Goal: Task Accomplishment & Management: Manage account settings

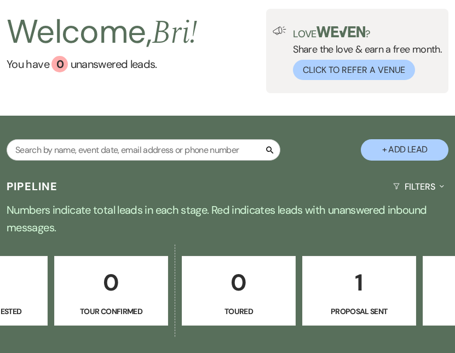
scroll to position [0, 389]
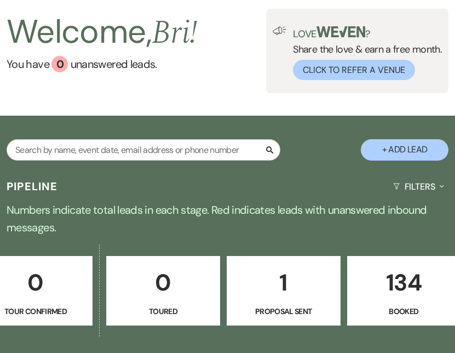
click at [405, 287] on p "134" at bounding box center [404, 282] width 100 height 37
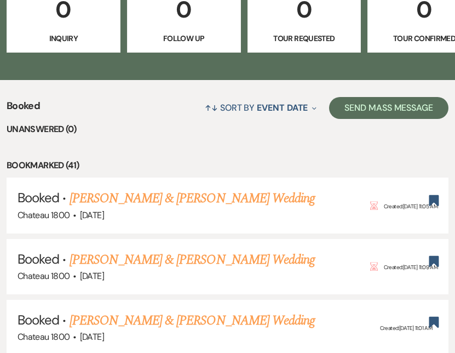
scroll to position [428, 0]
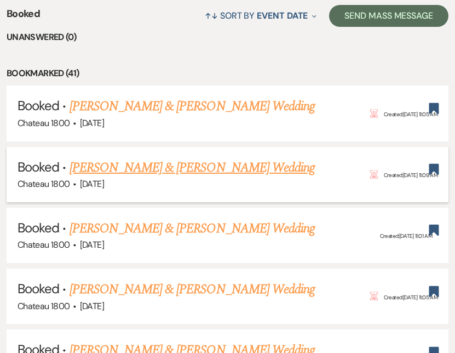
click at [180, 147] on li "Booked · [PERSON_NAME] & [PERSON_NAME] Wedding Chateau 1800 · [DATE] Hour Glass…" at bounding box center [228, 174] width 442 height 55
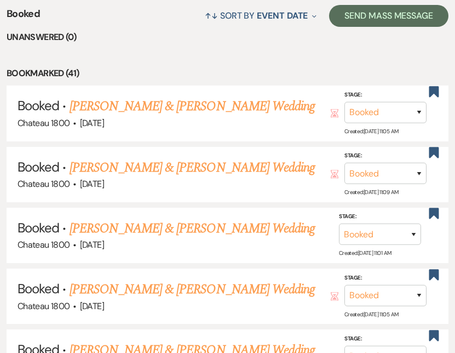
scroll to position [974, 0]
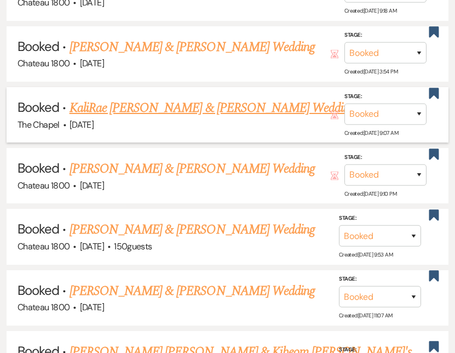
click at [160, 105] on link "KaliRae [PERSON_NAME] & [PERSON_NAME] Wedding" at bounding box center [213, 108] width 286 height 20
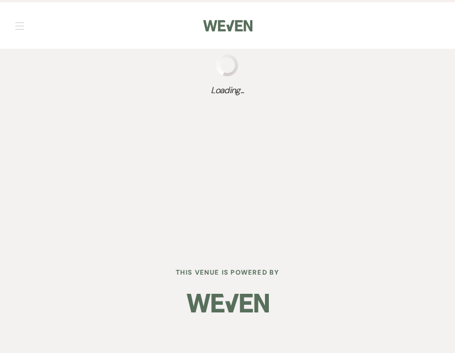
select select "1"
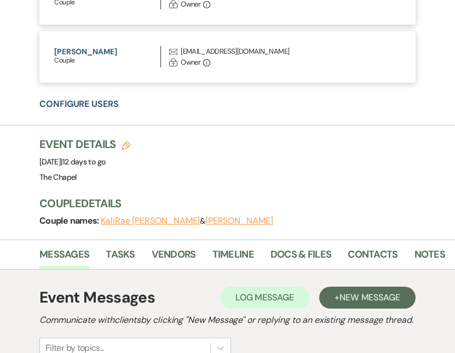
scroll to position [686, 0]
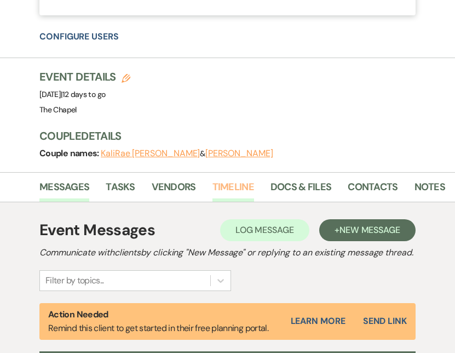
click at [219, 179] on link "Timeline" at bounding box center [233, 190] width 42 height 22
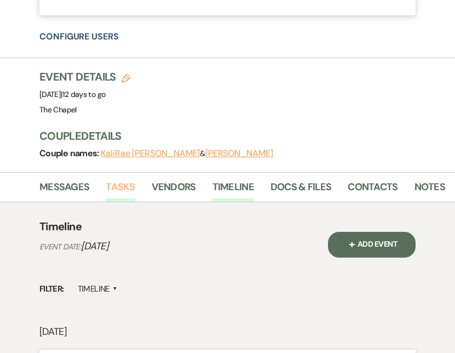
click at [108, 179] on link "Tasks" at bounding box center [120, 190] width 29 height 22
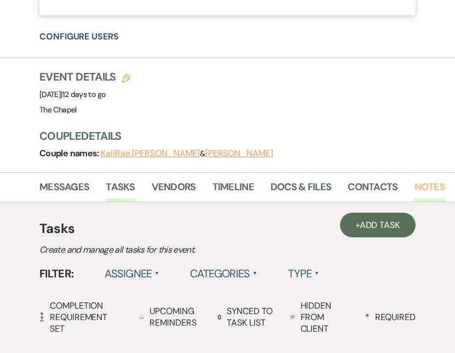
click at [424, 179] on link "Notes" at bounding box center [429, 190] width 31 height 22
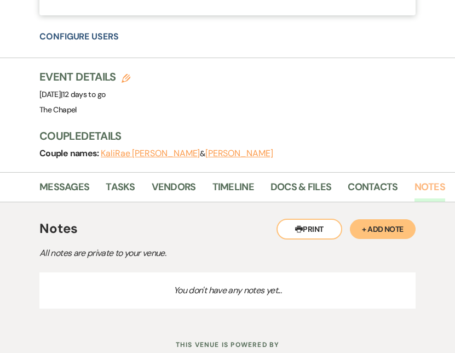
scroll to position [710, 0]
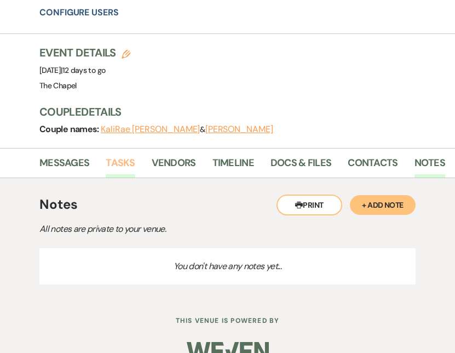
click at [123, 155] on link "Tasks" at bounding box center [120, 166] width 29 height 22
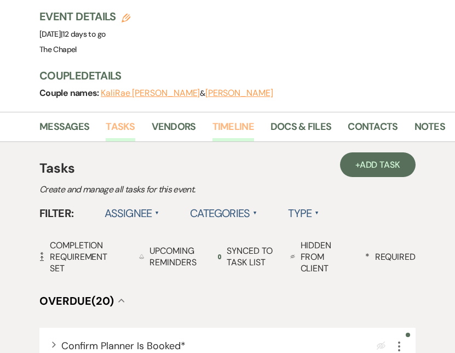
scroll to position [745, 0]
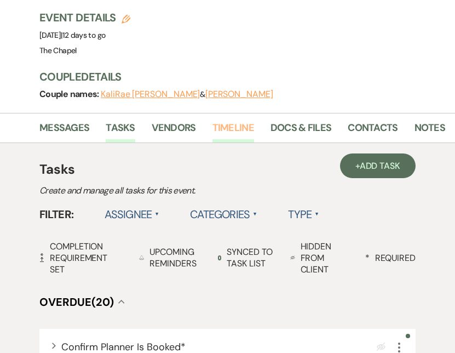
click at [238, 120] on link "Timeline" at bounding box center [233, 131] width 42 height 22
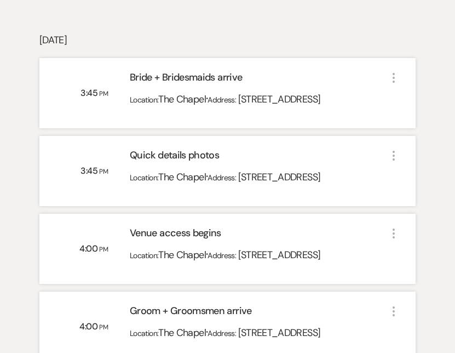
scroll to position [983, 0]
